Goal: Register for event/course

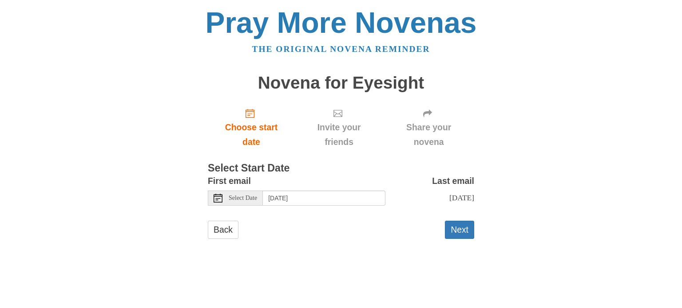
click at [217, 199] on icon at bounding box center [217, 198] width 9 height 9
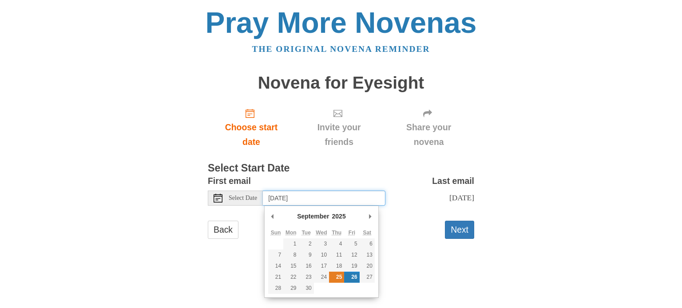
type input "Thursday, September 25th"
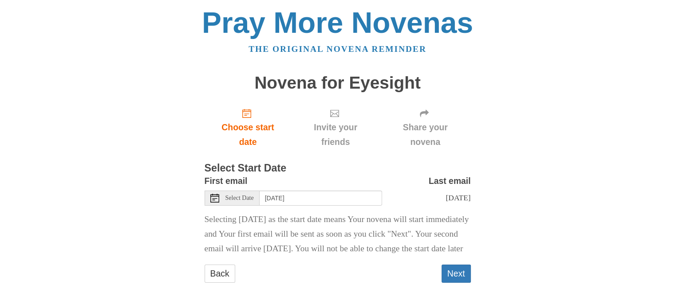
scroll to position [15, 0]
click at [452, 271] on button "Next" at bounding box center [456, 274] width 29 height 18
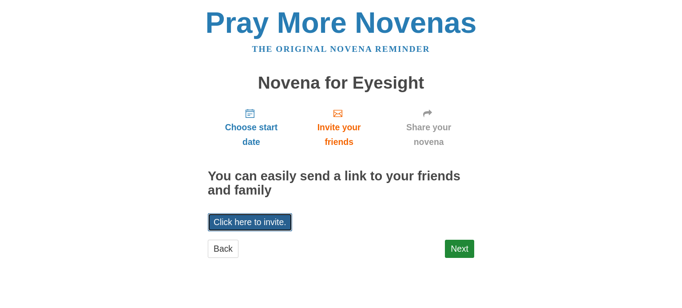
click at [279, 224] on link "Click here to invite." at bounding box center [250, 222] width 84 height 18
click at [533, 188] on div "Pray More Novenas The original novena reminder Novena for Eyesight Choose start…" at bounding box center [340, 142] width 519 height 284
click at [458, 248] on link "Next" at bounding box center [459, 249] width 29 height 18
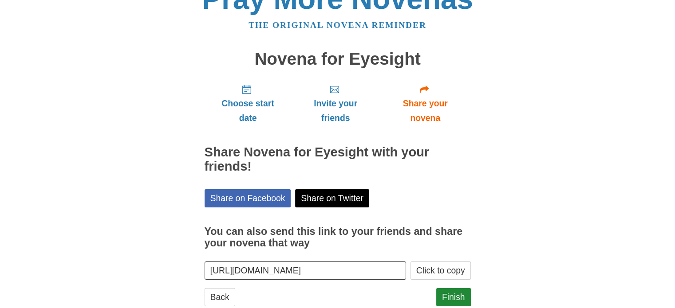
scroll to position [47, 0]
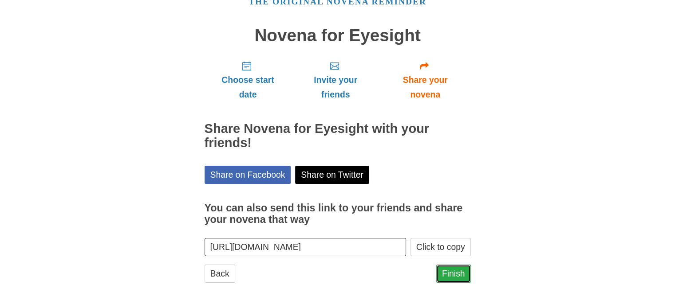
click at [454, 276] on link "Finish" at bounding box center [453, 274] width 35 height 18
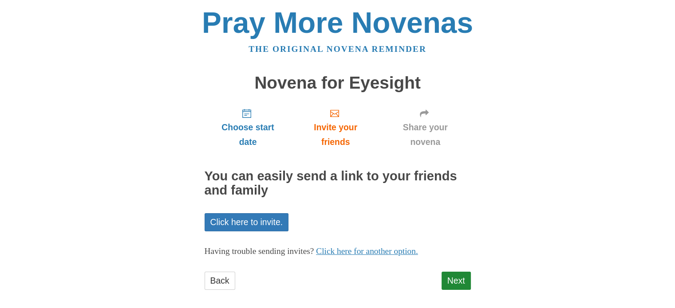
scroll to position [7, 0]
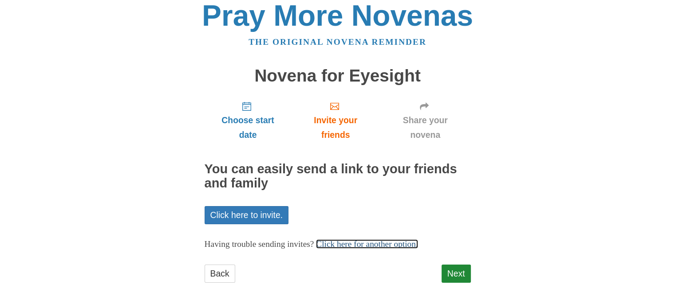
click at [400, 244] on link "Click here for another option." at bounding box center [367, 244] width 102 height 9
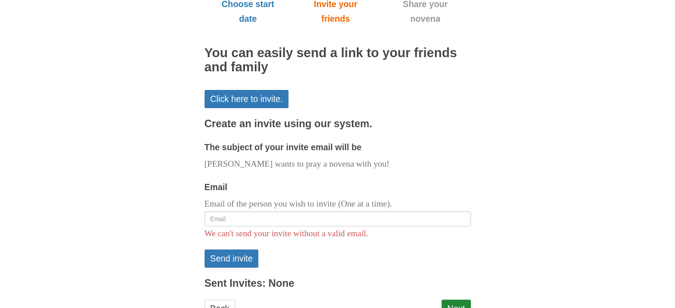
scroll to position [140, 0]
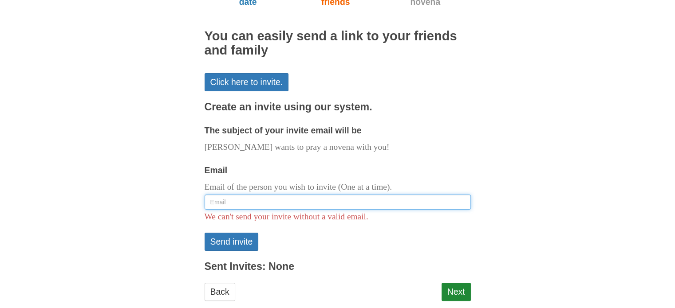
click at [318, 204] on input "Email" at bounding box center [338, 202] width 266 height 15
type input "[EMAIL_ADDRESS][DOMAIN_NAME]"
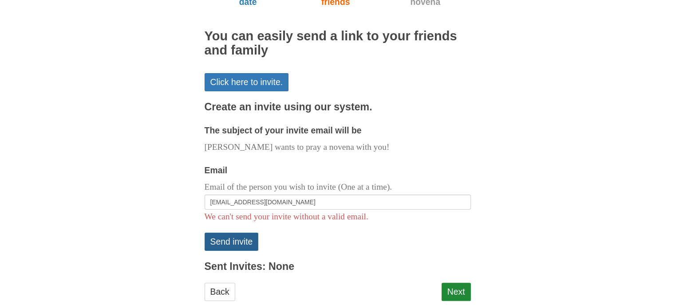
click at [245, 243] on button "Send invite" at bounding box center [232, 242] width 54 height 18
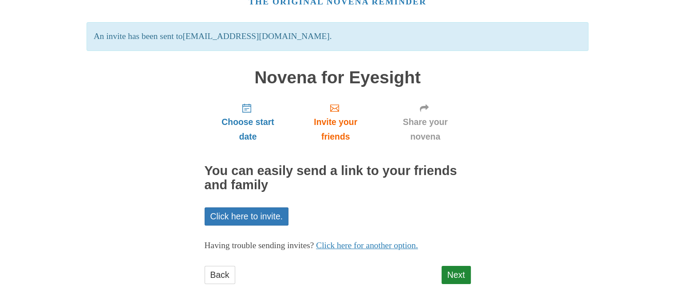
scroll to position [49, 0]
